Goal: Check status: Check status

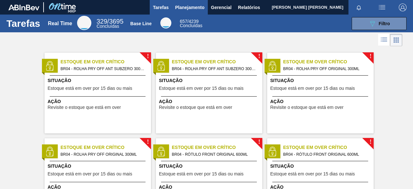
click at [181, 11] on span "Planejamento" at bounding box center [189, 8] width 29 height 8
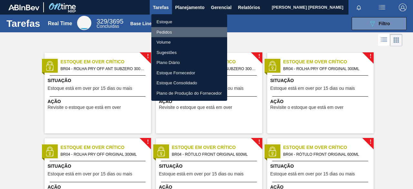
click at [168, 31] on li "Pedidos" at bounding box center [189, 32] width 76 height 10
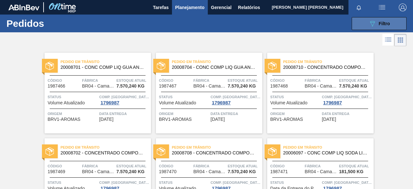
click at [357, 25] on button "089F7B8B-B2A5-4AFE-B5C0-19BA573D28AC Filtro" at bounding box center [379, 23] width 55 height 13
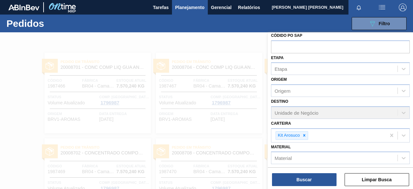
scroll to position [65, 0]
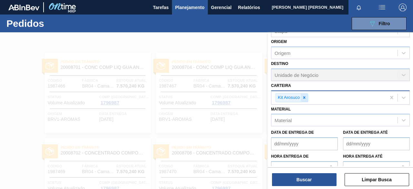
click at [304, 98] on icon at bounding box center [304, 97] width 5 height 5
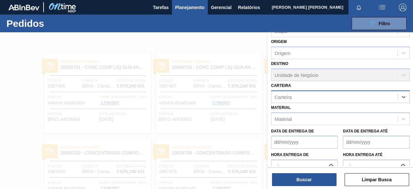
paste input "20005476"
type input "20005476"
drag, startPoint x: 304, startPoint y: 95, endPoint x: 261, endPoint y: 96, distance: 42.9
click at [268, 96] on div "Código Pedido Portal Códido PO SAP Etapa Etapa Origem Origem Destino Unidade de…" at bounding box center [340, 126] width 145 height 189
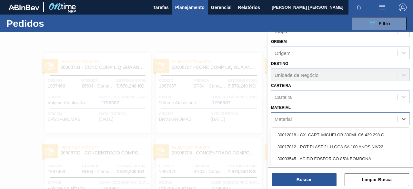
click at [293, 118] on div "Material" at bounding box center [334, 118] width 126 height 9
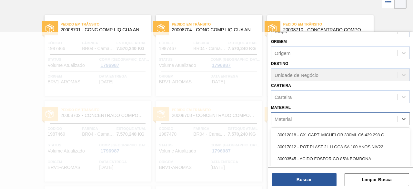
paste input "20005476"
type input "20005476"
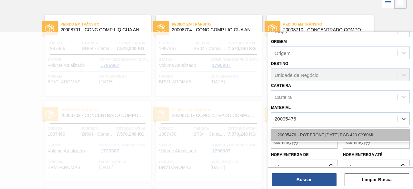
click at [306, 130] on div "20005476 - ROT FRONT [DATE] RGB 429 CX60MIL" at bounding box center [340, 135] width 139 height 12
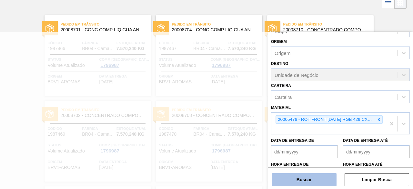
click at [304, 178] on button "Buscar" at bounding box center [304, 179] width 65 height 13
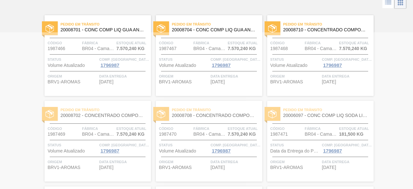
scroll to position [0, 0]
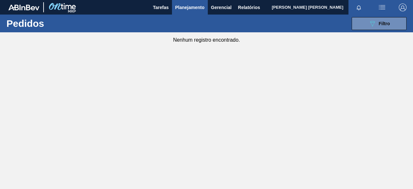
drag, startPoint x: 364, startPoint y: 28, endPoint x: 361, endPoint y: 36, distance: 8.3
click at [364, 28] on button "089F7B8B-B2A5-4AFE-B5C0-19BA573D28AC Filtro" at bounding box center [379, 23] width 55 height 13
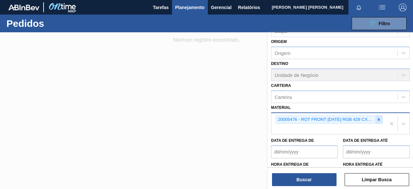
click at [379, 122] on div at bounding box center [378, 120] width 7 height 8
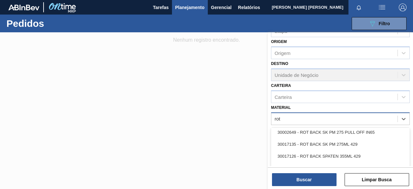
scroll to position [516, 0]
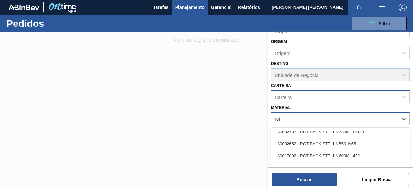
type input "rot"
click at [285, 98] on div "Carteira" at bounding box center [283, 96] width 17 height 5
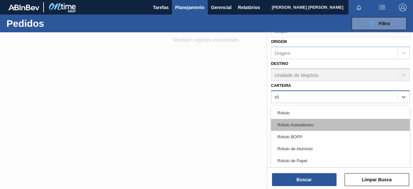
type input "rót"
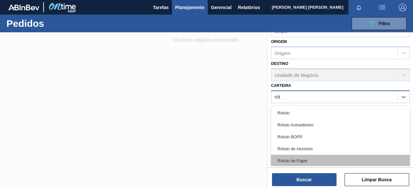
click at [293, 157] on div "Rótulo de Papel" at bounding box center [340, 161] width 139 height 12
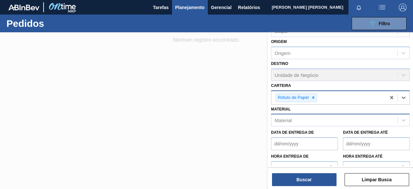
click at [289, 113] on div "Material Material" at bounding box center [340, 116] width 139 height 22
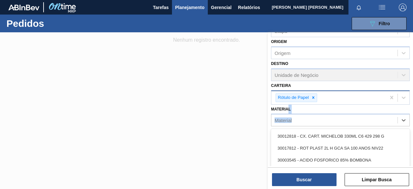
click at [289, 118] on div "Material" at bounding box center [283, 119] width 17 height 5
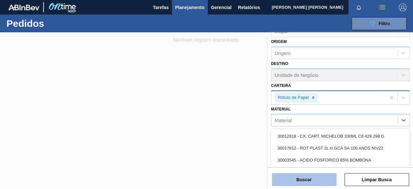
click at [300, 178] on button "Buscar" at bounding box center [304, 179] width 65 height 13
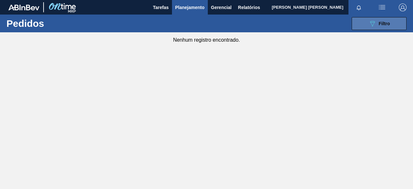
click at [352, 23] on button "089F7B8B-B2A5-4AFE-B5C0-19BA573D28AC Filtro" at bounding box center [379, 23] width 55 height 13
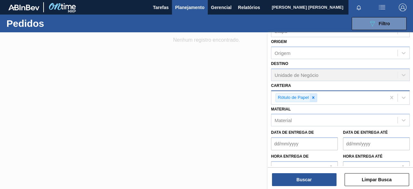
click at [315, 96] on icon at bounding box center [313, 97] width 5 height 5
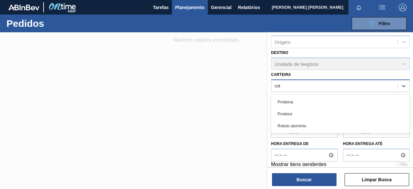
scroll to position [81, 0]
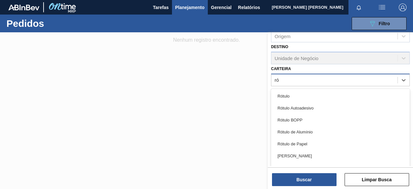
type input "rót"
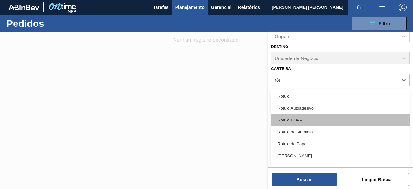
scroll to position [17, 0]
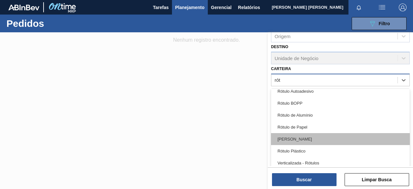
click at [302, 136] on div "[PERSON_NAME]" at bounding box center [340, 139] width 139 height 12
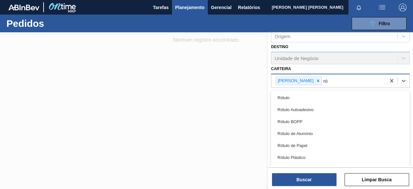
type input "rót"
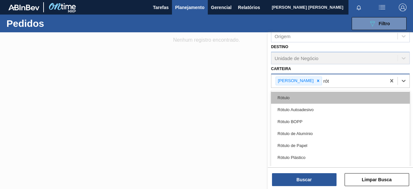
click at [296, 99] on div "Rótulo" at bounding box center [340, 98] width 139 height 12
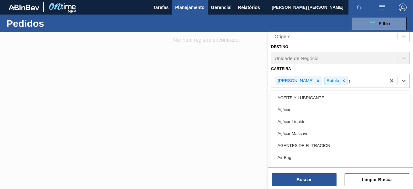
type input "ró"
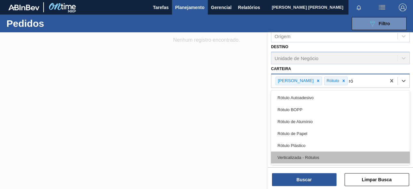
click at [294, 158] on div "Verticalizada - Rótulos" at bounding box center [340, 157] width 139 height 12
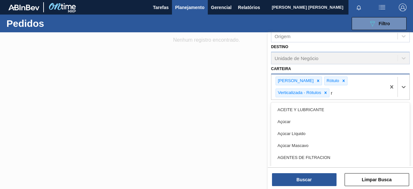
type input "ró"
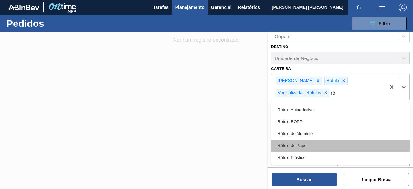
click at [303, 144] on div "Rótulo de Papel" at bounding box center [340, 145] width 139 height 12
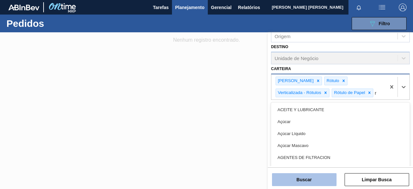
type input "r"
click at [298, 178] on button "Buscar" at bounding box center [304, 179] width 65 height 13
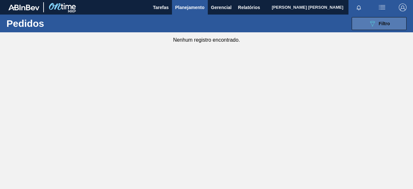
click at [357, 24] on button "089F7B8B-B2A5-4AFE-B5C0-19BA573D28AC Filtro" at bounding box center [379, 23] width 55 height 13
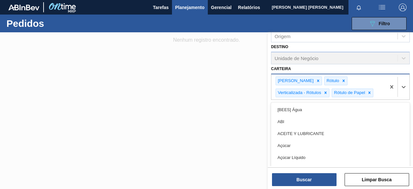
click at [370, 82] on div "[PERSON_NAME] Rótulo Verticalizada - Rótulos [PERSON_NAME]" at bounding box center [328, 86] width 115 height 25
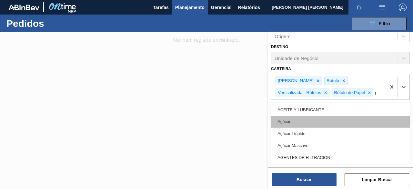
type input "ró"
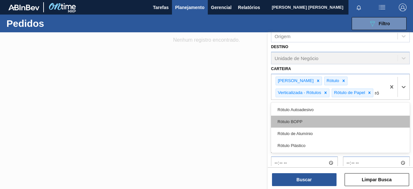
click at [307, 123] on div "Rótulo BOPP" at bounding box center [340, 122] width 139 height 12
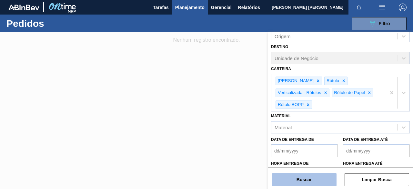
click at [305, 181] on button "Buscar" at bounding box center [304, 179] width 65 height 13
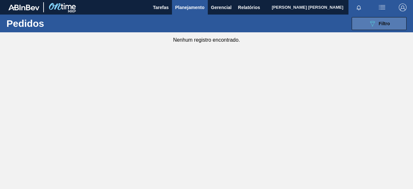
click at [358, 27] on button "089F7B8B-B2A5-4AFE-B5C0-19BA573D28AC Filtro" at bounding box center [379, 23] width 55 height 13
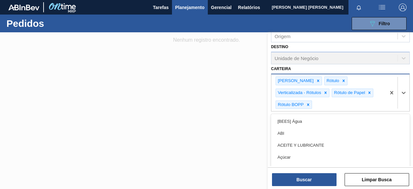
click at [344, 106] on div "Rótulo Papel Rótulo Verticalizada - Rótulos Rótulo de Papel Rótulo [PERSON_NAME]" at bounding box center [328, 92] width 115 height 37
type input "ró"
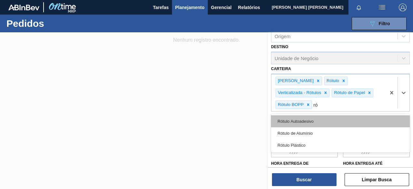
click at [312, 122] on div "Rótulo Autoadesivo" at bounding box center [340, 121] width 139 height 12
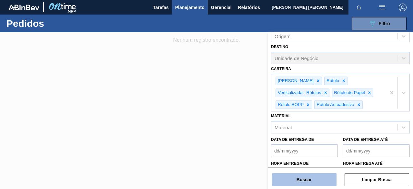
click at [313, 184] on button "Buscar" at bounding box center [304, 179] width 65 height 13
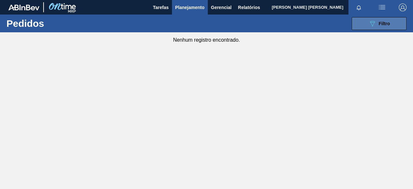
click at [366, 25] on button "089F7B8B-B2A5-4AFE-B5C0-19BA573D28AC Filtro" at bounding box center [379, 23] width 55 height 13
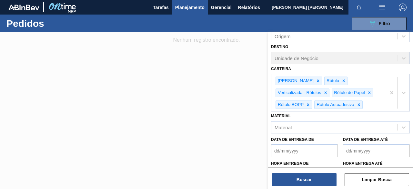
click at [370, 103] on div "Rótulo Papel Rótulo Verticalizada - Rótulos Rótulo de Papel Rótulo [PERSON_NAME…" at bounding box center [328, 92] width 115 height 37
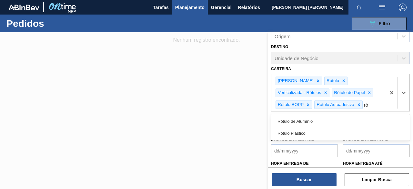
type input "rót"
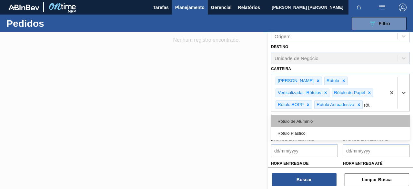
click at [301, 124] on div "Rótulo de Alumínio" at bounding box center [340, 121] width 139 height 12
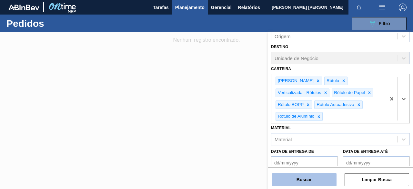
click at [314, 175] on button "Buscar" at bounding box center [304, 179] width 65 height 13
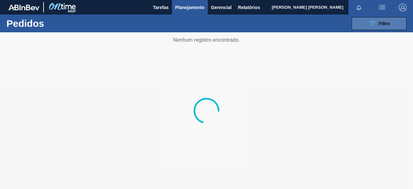
click at [377, 27] on div "089F7B8B-B2A5-4AFE-B5C0-19BA573D28AC Filtro" at bounding box center [380, 24] width 22 height 8
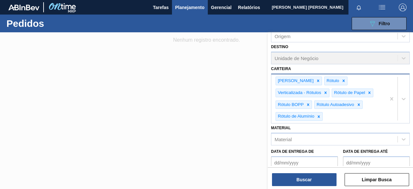
click at [332, 117] on div "Rótulo Papel Rótulo Verticalizada - Rótulos Rótulo de Papel Rótulo [PERSON_NAME…" at bounding box center [328, 98] width 115 height 49
type input "rót"
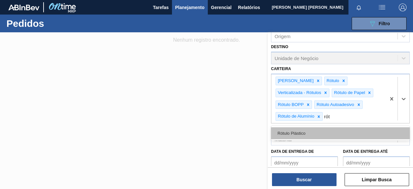
click at [293, 128] on div "Rótulo Plástico" at bounding box center [340, 133] width 139 height 12
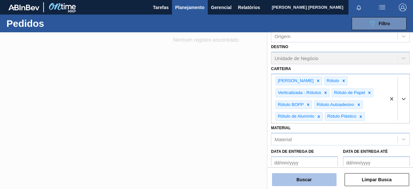
click at [307, 182] on button "Buscar" at bounding box center [304, 179] width 65 height 13
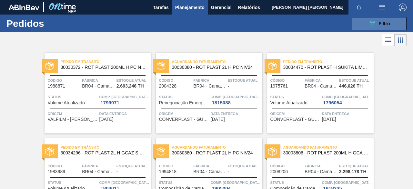
click at [374, 24] on icon "089F7B8B-B2A5-4AFE-B5C0-19BA573D28AC" at bounding box center [373, 24] width 8 height 8
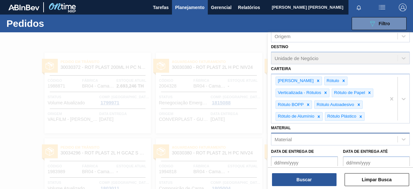
drag, startPoint x: 390, startPoint y: 97, endPoint x: 383, endPoint y: 98, distance: 6.9
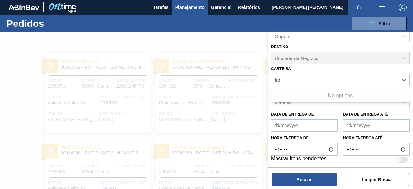
type input "fro"
click at [51, 59] on div at bounding box center [206, 126] width 413 height 189
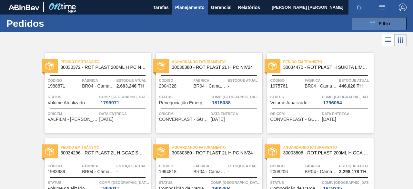
click at [359, 21] on button "089F7B8B-B2A5-4AFE-B5C0-19BA573D28AC Filtro" at bounding box center [379, 23] width 55 height 13
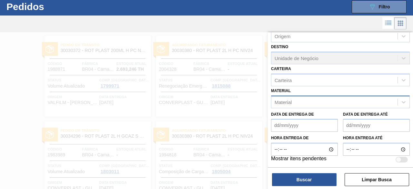
click at [296, 98] on div "Material" at bounding box center [334, 101] width 126 height 9
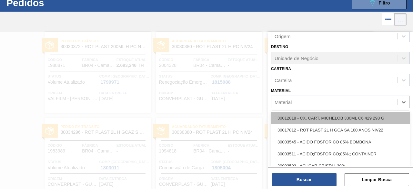
scroll to position [21, 0]
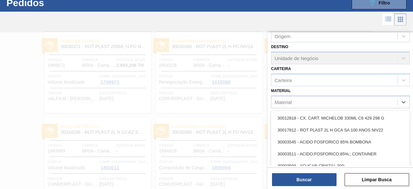
type input "o"
type input "foi"
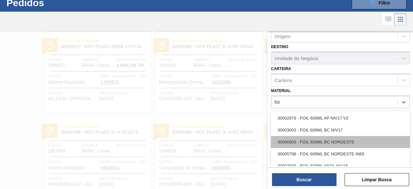
click at [338, 140] on div "30006903 - FOIL 600ML BC NORDESTE" at bounding box center [340, 142] width 139 height 12
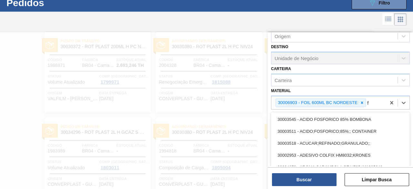
scroll to position [43, 0]
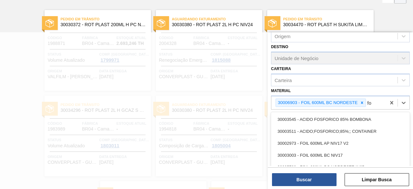
type input "foi"
click at [344, 141] on div "30005708 - FOIL 600ML BC NORDESTE IN65" at bounding box center [340, 143] width 139 height 12
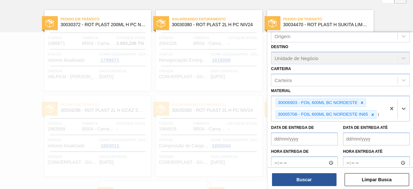
scroll to position [76, 0]
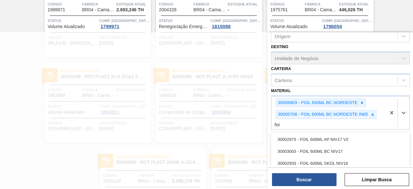
type input "foil"
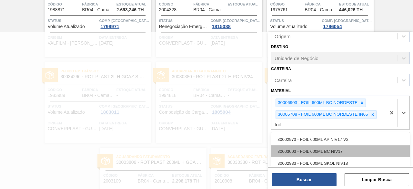
click at [340, 150] on div "30003003 - FOIL 600ML BC NIV17" at bounding box center [340, 151] width 139 height 12
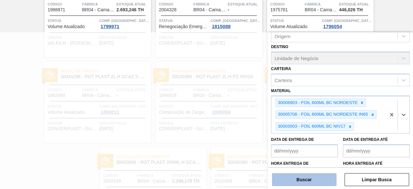
click at [318, 178] on button "Buscar" at bounding box center [304, 179] width 65 height 13
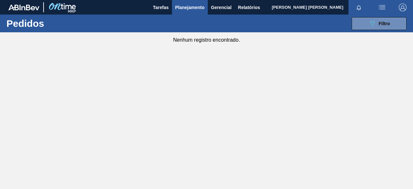
scroll to position [0, 0]
click at [388, 28] on button "089F7B8B-B2A5-4AFE-B5C0-19BA573D28AC Filtro" at bounding box center [379, 23] width 55 height 13
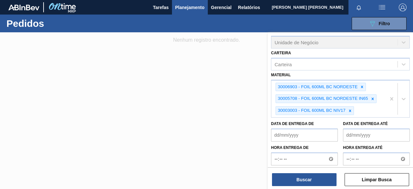
scroll to position [106, 0]
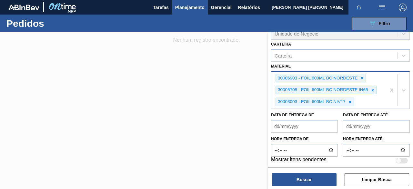
click at [361, 95] on div "30006903 - FOIL 600ML BC NORDESTE 30005708 - FOIL 600ML BC NORDESTE IN65 300030…" at bounding box center [328, 90] width 115 height 37
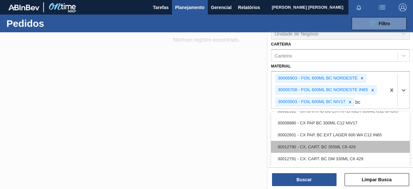
scroll to position [129, 0]
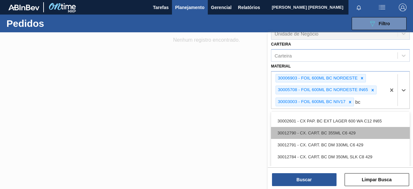
type input "b"
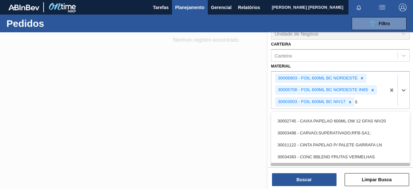
type input "foi"
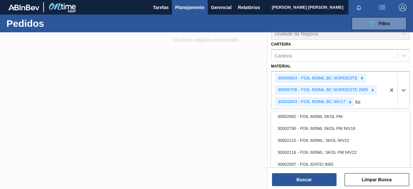
scroll to position [65, 0]
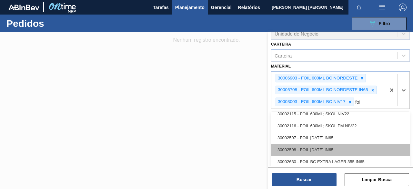
click at [328, 146] on div "30002598 - FOIL [DATE] IN65" at bounding box center [340, 150] width 139 height 12
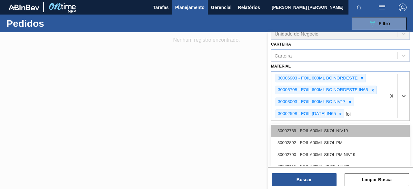
scroll to position [0, 0]
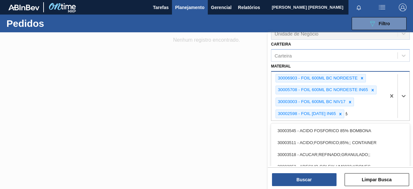
type input "f"
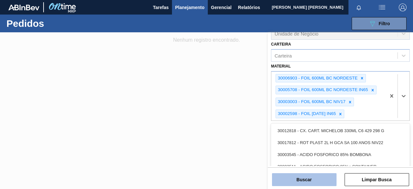
click at [323, 179] on button "Buscar" at bounding box center [304, 179] width 65 height 13
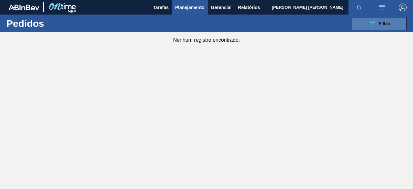
click at [364, 23] on button "089F7B8B-B2A5-4AFE-B5C0-19BA573D28AC Filtro" at bounding box center [379, 23] width 55 height 13
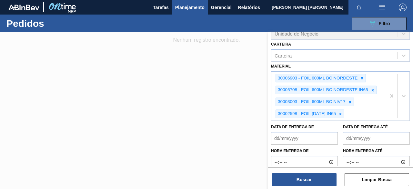
drag, startPoint x: 187, startPoint y: 101, endPoint x: 169, endPoint y: 88, distance: 22.5
click at [186, 101] on div at bounding box center [206, 126] width 413 height 189
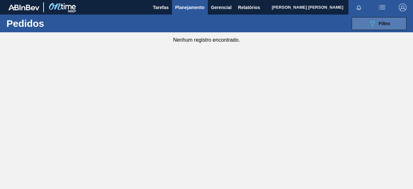
click at [371, 23] on icon "089F7B8B-B2A5-4AFE-B5C0-19BA573D28AC" at bounding box center [373, 24] width 8 height 8
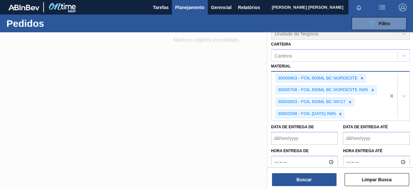
scroll to position [81, 0]
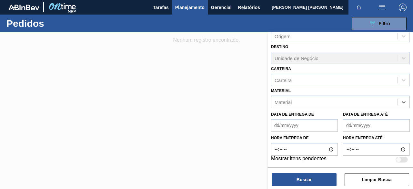
paste input "30002225"
type input "30002225"
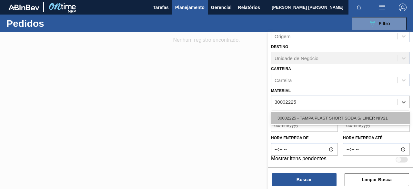
click at [307, 121] on div "30002225 - TAMPA PLAST SHORT SODA S/ LINER NIV21" at bounding box center [340, 118] width 139 height 12
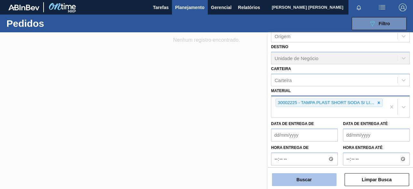
click at [304, 184] on button "Buscar" at bounding box center [304, 179] width 65 height 13
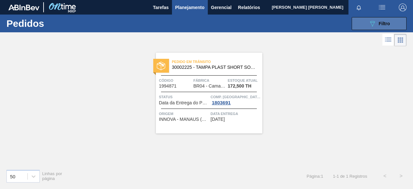
click at [365, 26] on button "089F7B8B-B2A5-4AFE-B5C0-19BA573D28AC Filtro" at bounding box center [379, 23] width 55 height 13
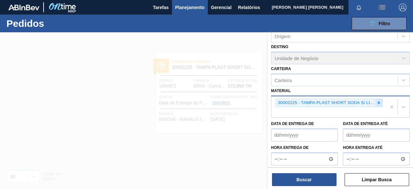
click at [379, 101] on icon at bounding box center [379, 102] width 2 height 2
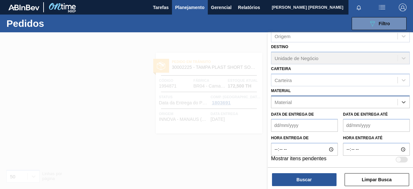
paste input "20006097"
type input "20006097"
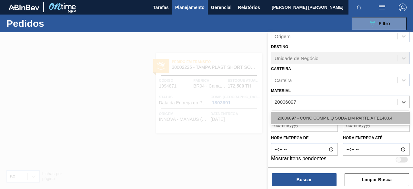
click at [299, 122] on div "20006097 - CONC COMP LIQ SODA LIM PARTE A FE1403.4" at bounding box center [340, 118] width 139 height 12
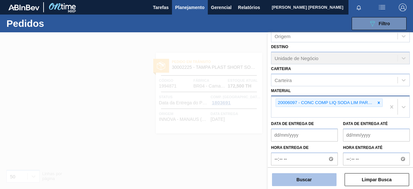
click at [309, 178] on button "Buscar" at bounding box center [304, 179] width 65 height 13
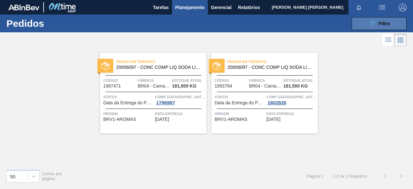
click at [361, 26] on button "089F7B8B-B2A5-4AFE-B5C0-19BA573D28AC Filtro" at bounding box center [379, 23] width 55 height 13
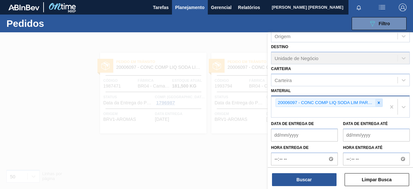
click at [379, 104] on icon at bounding box center [379, 102] width 5 height 5
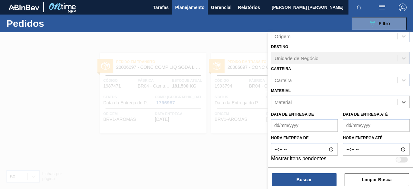
paste input "30004672"
type input "30004672"
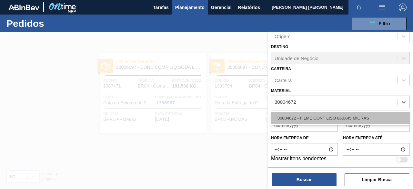
click at [325, 119] on div "30004672 - FILME CONT LISO 860X45 MICRAS" at bounding box center [340, 118] width 139 height 12
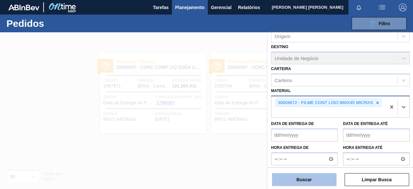
click at [312, 183] on button "Buscar" at bounding box center [304, 179] width 65 height 13
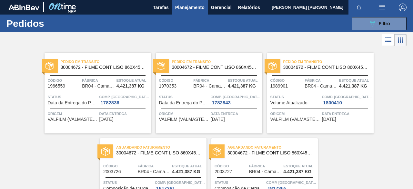
click at [377, 16] on div "089F7B8B-B2A5-4AFE-B5C0-19BA573D28AC Filtro Código Pedido Portal Códido PO SAP …" at bounding box center [253, 23] width 314 height 19
click at [372, 27] on icon "089F7B8B-B2A5-4AFE-B5C0-19BA573D28AC" at bounding box center [373, 24] width 8 height 8
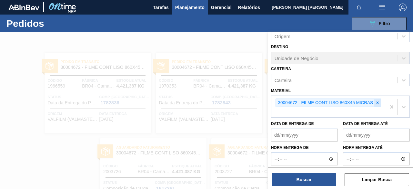
click at [374, 101] on div at bounding box center [377, 103] width 7 height 8
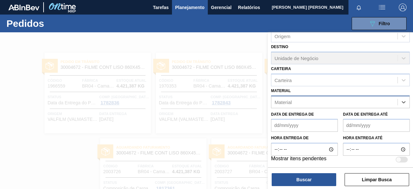
paste input "30003575"
type input "30003575"
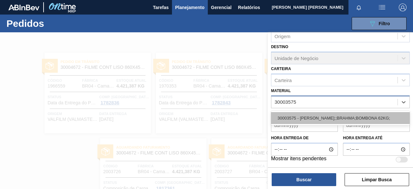
click at [297, 120] on div "30003575 - [PERSON_NAME];;BRAHMA;BOMBONA 62KG;" at bounding box center [340, 118] width 139 height 12
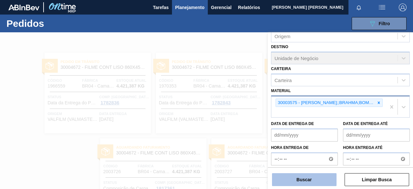
click at [297, 177] on button "Buscar" at bounding box center [304, 179] width 65 height 13
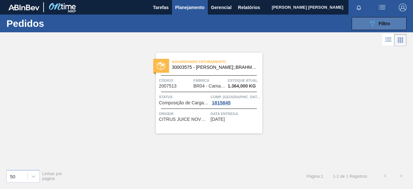
click at [372, 24] on icon "089F7B8B-B2A5-4AFE-B5C0-19BA573D28AC" at bounding box center [373, 24] width 8 height 8
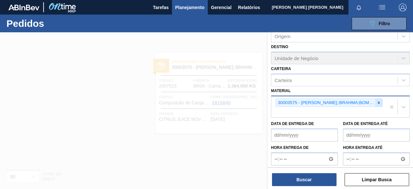
click at [379, 102] on icon at bounding box center [379, 102] width 5 height 5
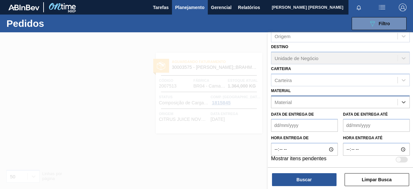
paste input "30030380"
type input "30030380"
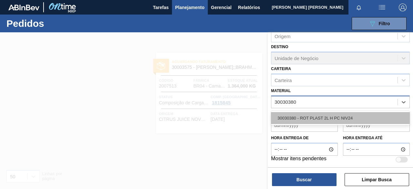
click at [315, 118] on div "30030380 - ROT PLAST 2L H PC NIV24" at bounding box center [340, 118] width 139 height 12
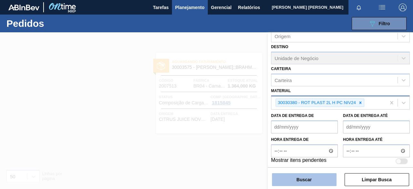
click at [316, 173] on button "Buscar" at bounding box center [304, 179] width 65 height 13
